Goal: Register for event/course

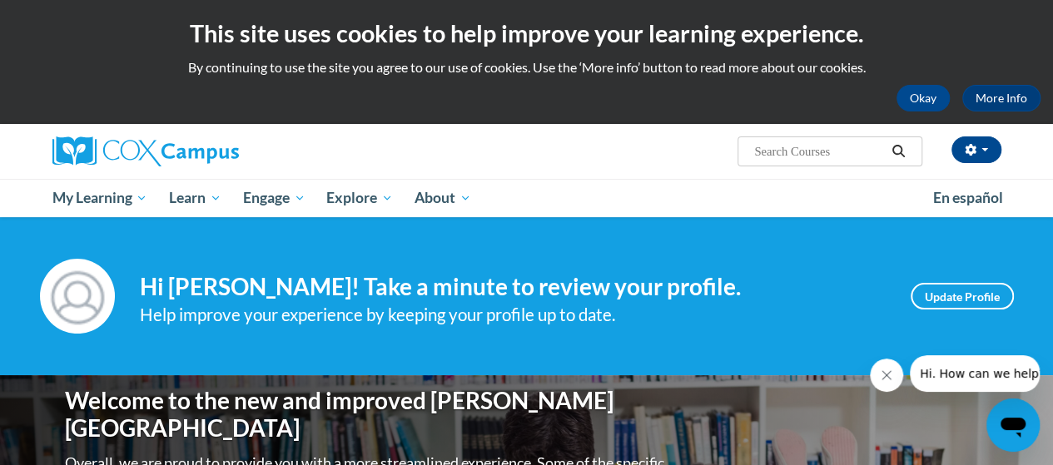
click at [780, 151] on input "Search..." at bounding box center [819, 152] width 133 height 20
type input "oral language"
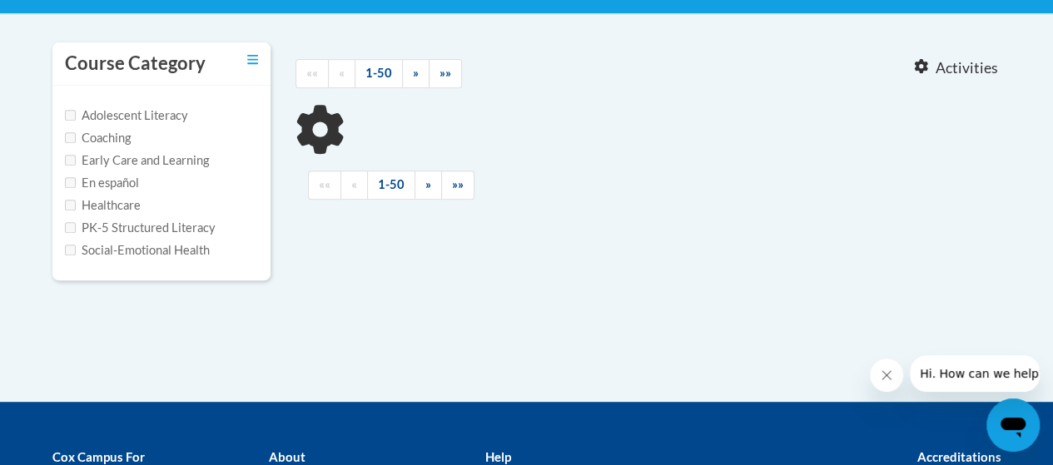
type input "oral language"
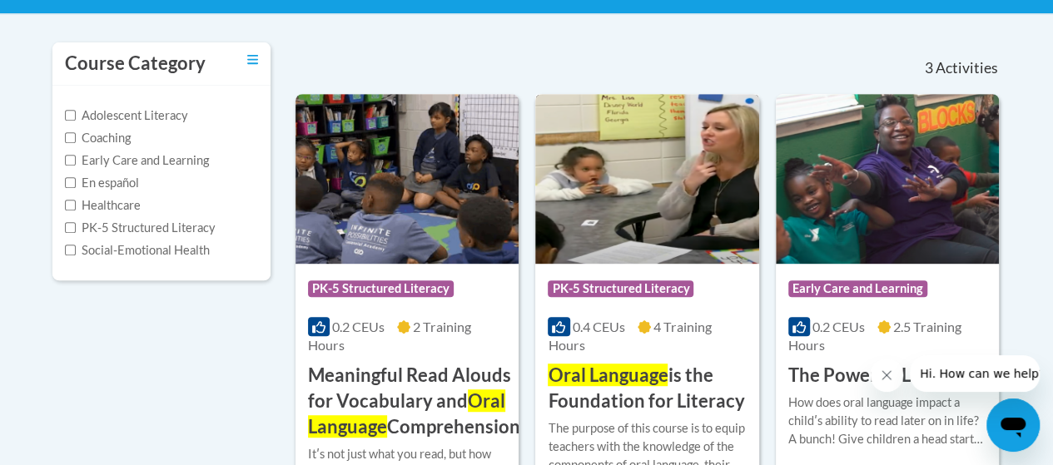
click at [623, 382] on span "Oral Language" at bounding box center [608, 375] width 120 height 22
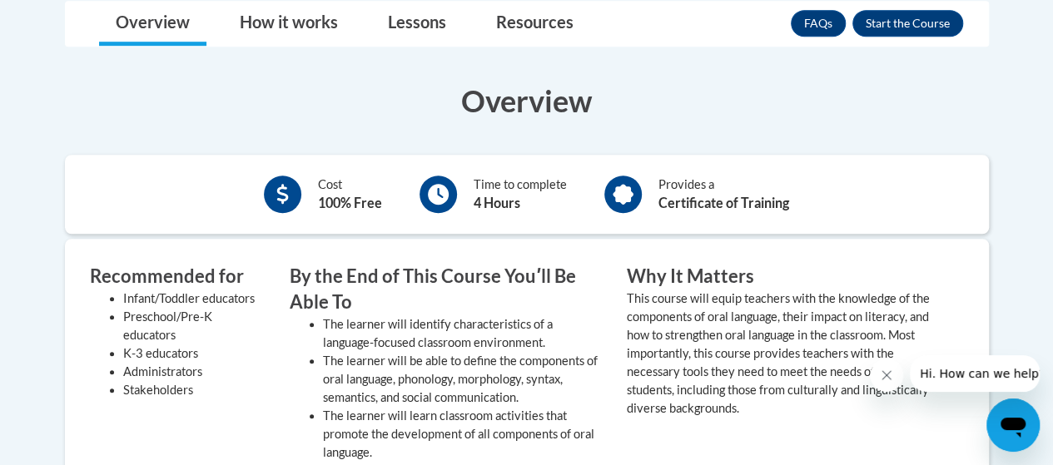
scroll to position [500, 0]
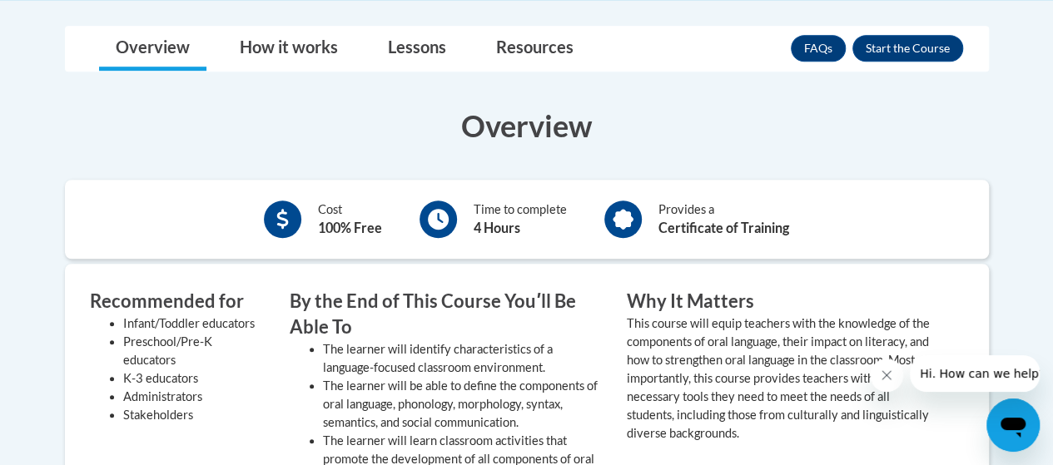
click at [928, 33] on div "FAQs Enroll" at bounding box center [877, 48] width 172 height 43
click at [928, 42] on button "Enroll" at bounding box center [908, 48] width 111 height 27
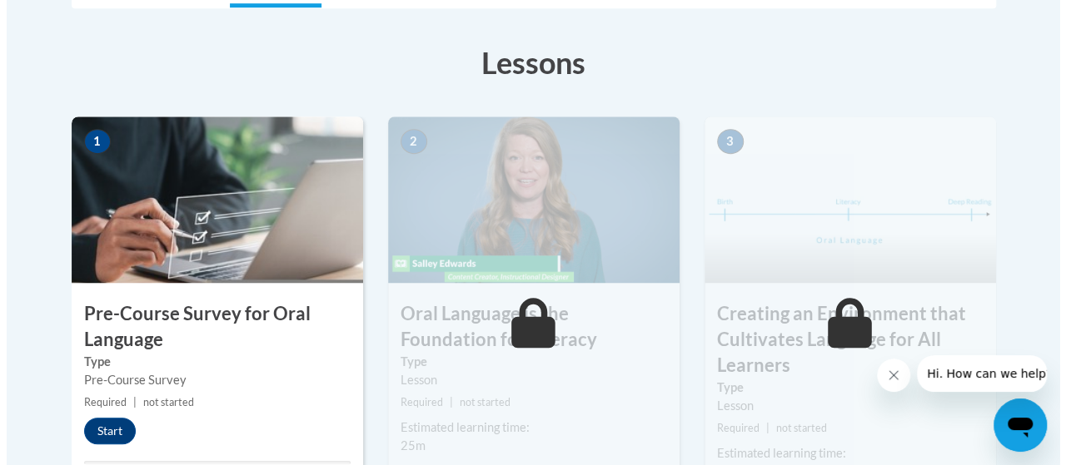
scroll to position [583, 0]
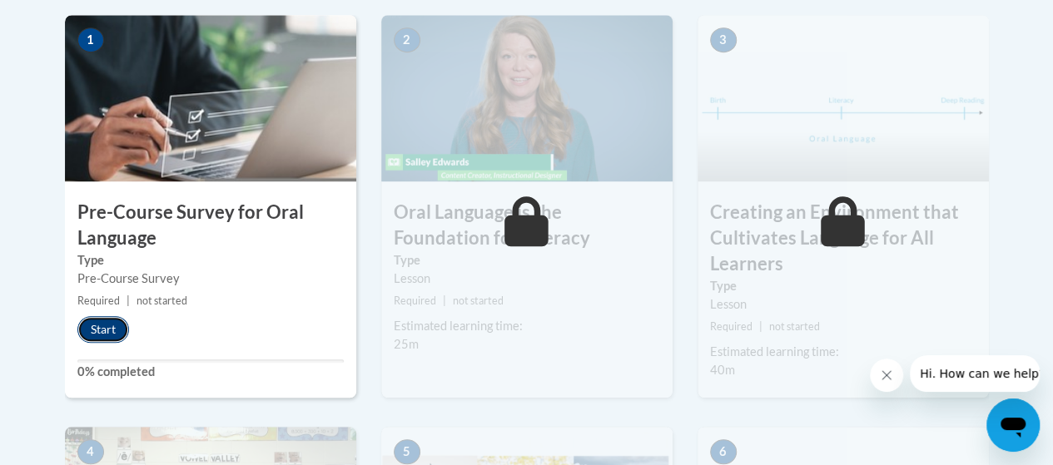
click at [102, 319] on button "Start" at bounding box center [103, 329] width 52 height 27
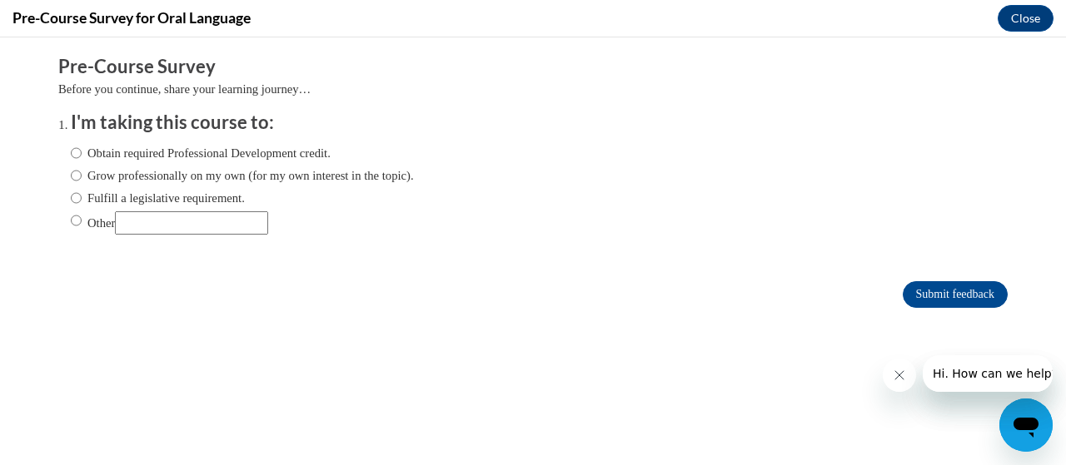
scroll to position [0, 0]
click at [75, 226] on label "Other" at bounding box center [169, 222] width 197 height 23
click at [75, 226] on input "Other" at bounding box center [76, 220] width 11 height 18
radio input "true"
click at [148, 227] on input "Other" at bounding box center [191, 222] width 153 height 23
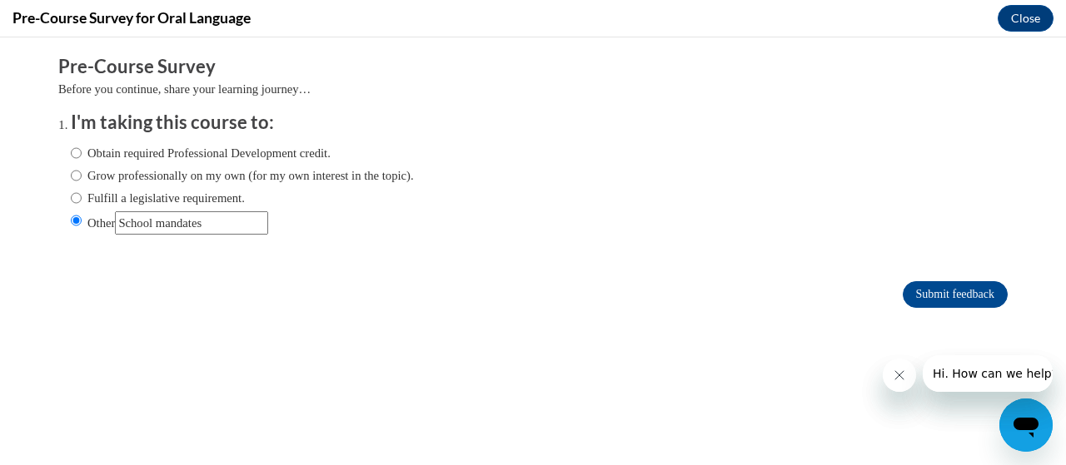
click at [233, 222] on input "Other" at bounding box center [191, 222] width 153 height 23
type input "School mandatory training"
click at [903, 286] on input "Submit feedback" at bounding box center [955, 294] width 105 height 27
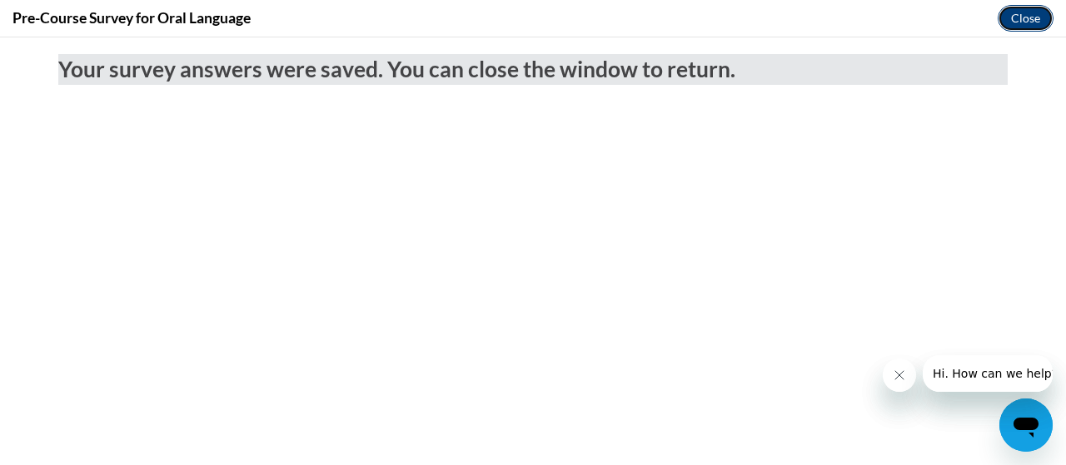
click at [1017, 30] on button "Close" at bounding box center [1026, 18] width 56 height 27
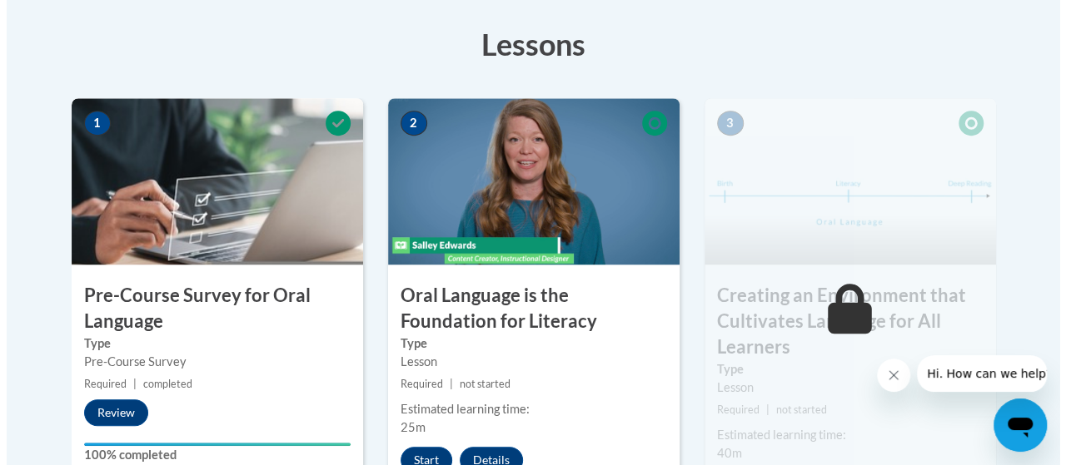
scroll to position [583, 0]
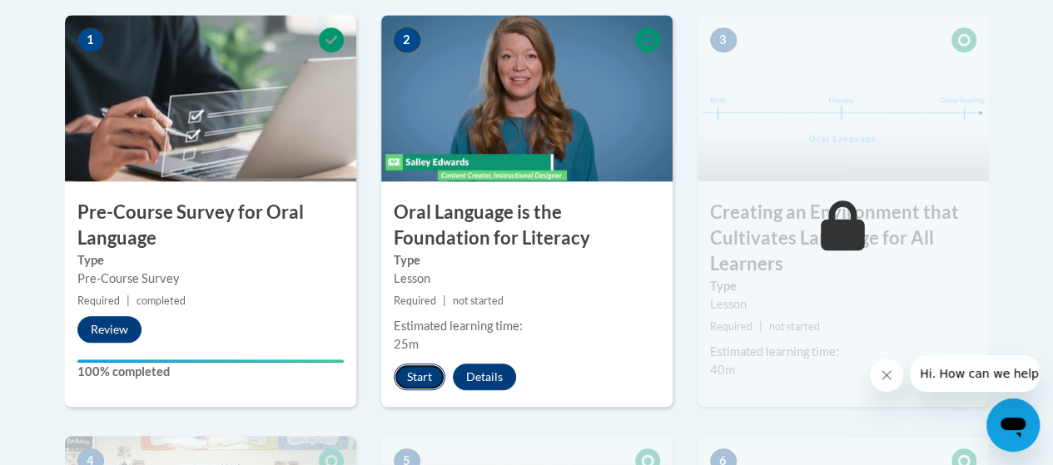
click at [404, 383] on button "Start" at bounding box center [420, 377] width 52 height 27
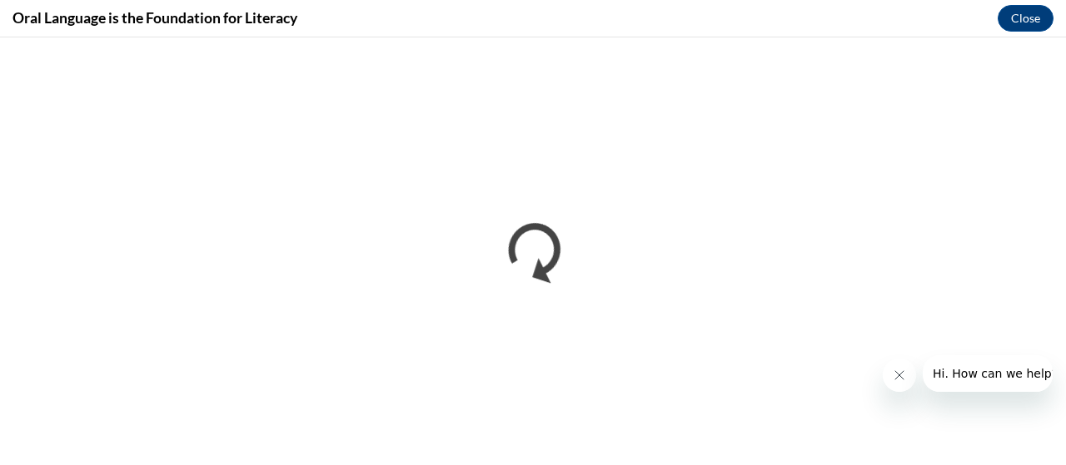
scroll to position [0, 0]
